Goal: Task Accomplishment & Management: Complete application form

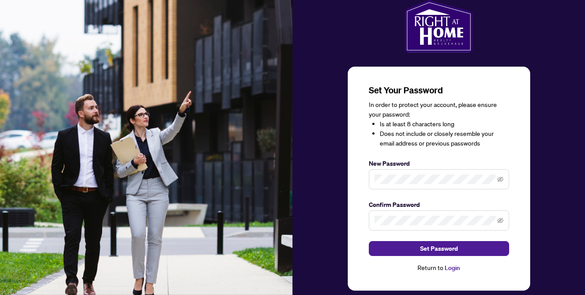
click at [453, 268] on link "Login" at bounding box center [452, 268] width 15 height 8
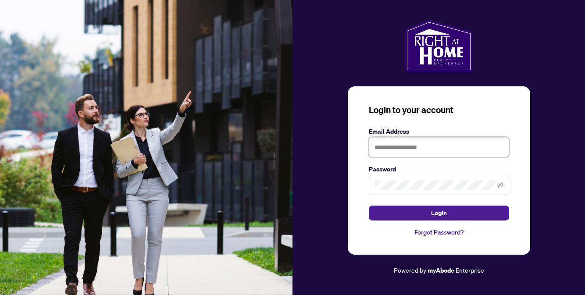
click at [396, 150] on input "text" at bounding box center [439, 147] width 140 height 20
type input "**********"
click at [369, 206] on button "Login" at bounding box center [439, 213] width 140 height 15
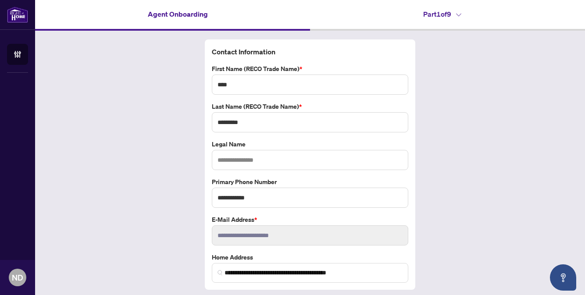
scroll to position [25, 0]
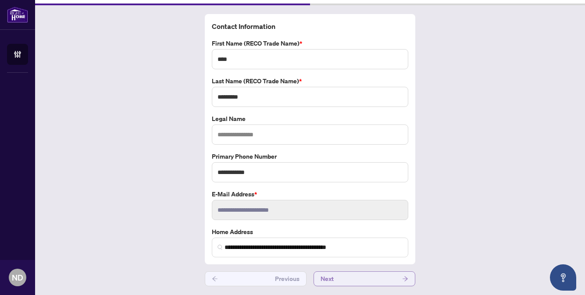
click at [376, 281] on button "Next" at bounding box center [365, 279] width 102 height 15
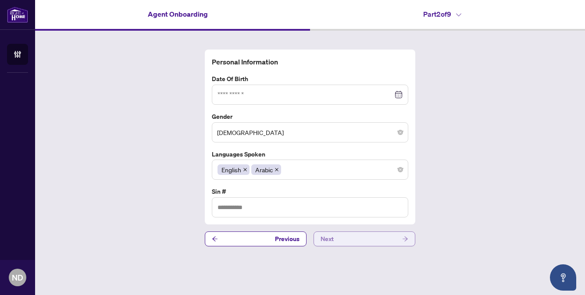
click at [364, 240] on button "Next" at bounding box center [365, 239] width 102 height 15
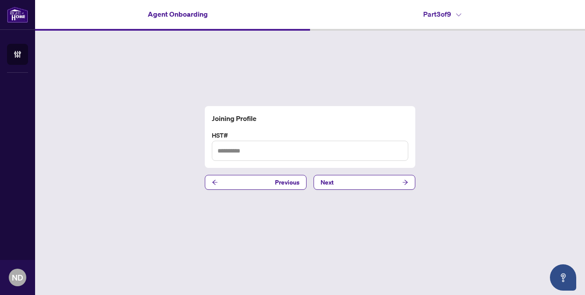
click at [358, 190] on span "Next" at bounding box center [365, 182] width 102 height 15
click at [356, 186] on button "Next" at bounding box center [365, 182] width 102 height 15
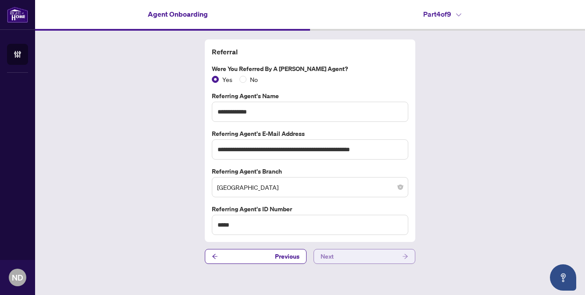
click at [368, 254] on button "Next" at bounding box center [365, 256] width 102 height 15
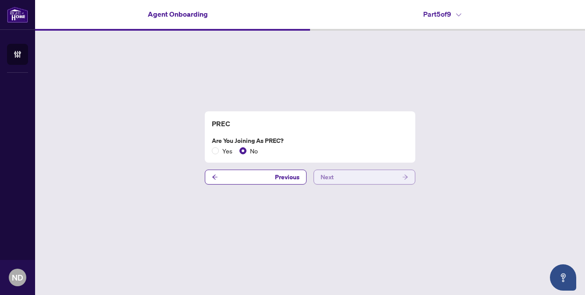
click at [354, 179] on button "Next" at bounding box center [365, 177] width 102 height 15
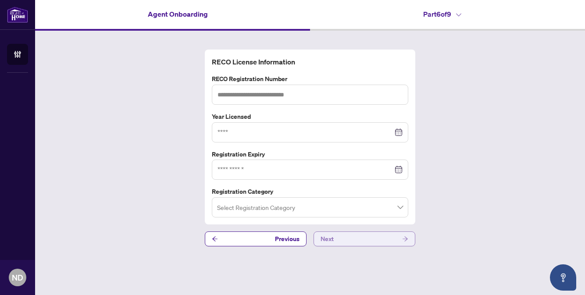
click at [372, 238] on button "Next" at bounding box center [365, 239] width 102 height 15
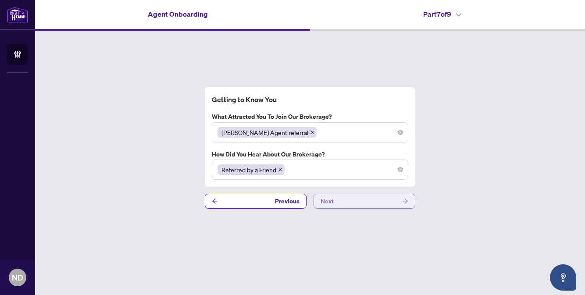
click at [365, 204] on button "Next" at bounding box center [365, 201] width 102 height 15
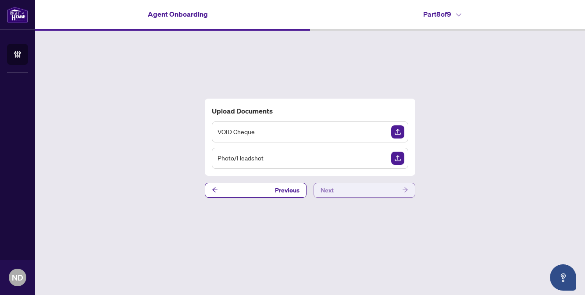
click at [358, 186] on button "Next" at bounding box center [365, 190] width 102 height 15
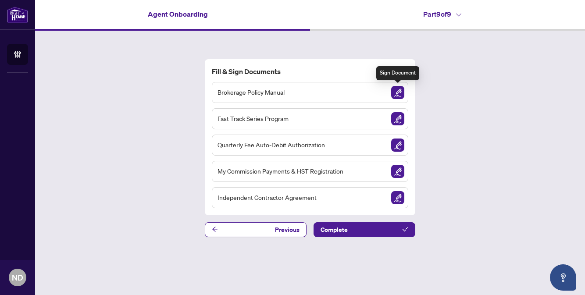
click at [397, 93] on img "Sign Document" at bounding box center [397, 92] width 13 height 13
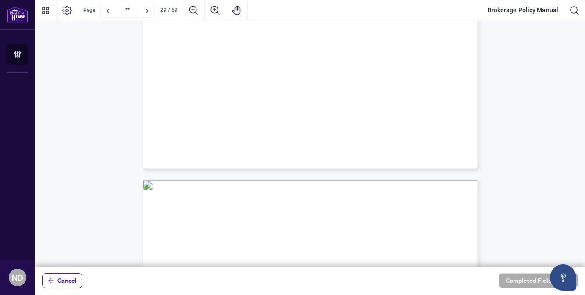
scroll to position [12762, 0]
type input "**"
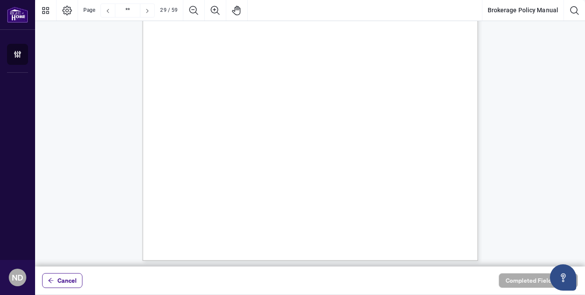
scroll to position [12666, 0]
